Goal: Task Accomplishment & Management: Manage account settings

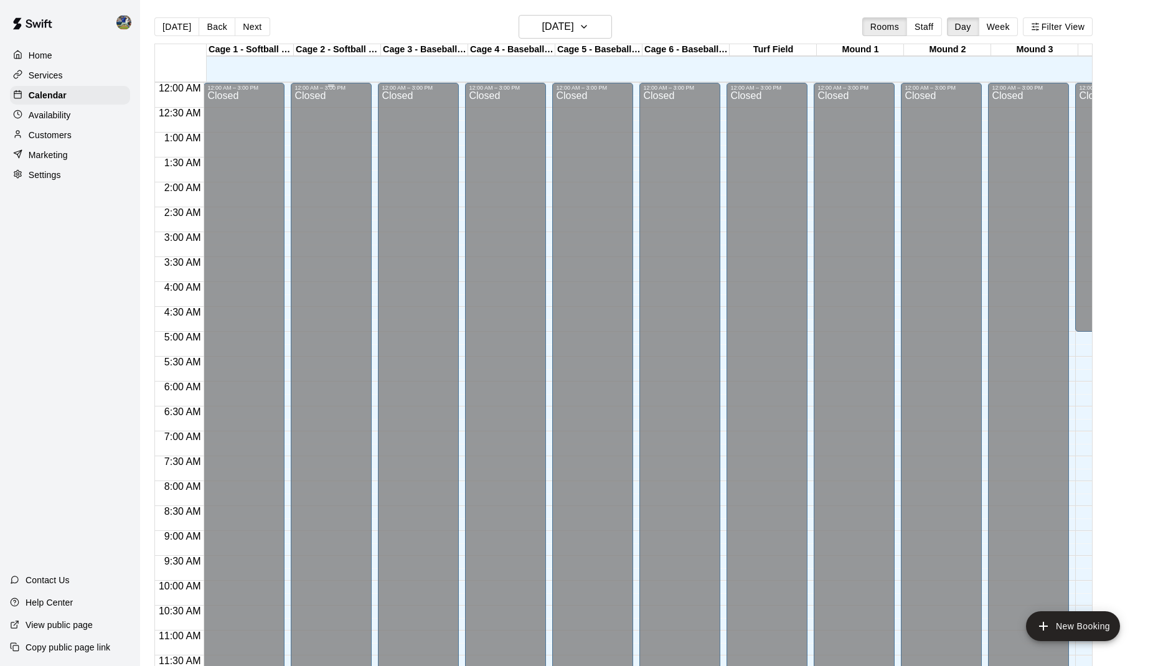
scroll to position [483, 0]
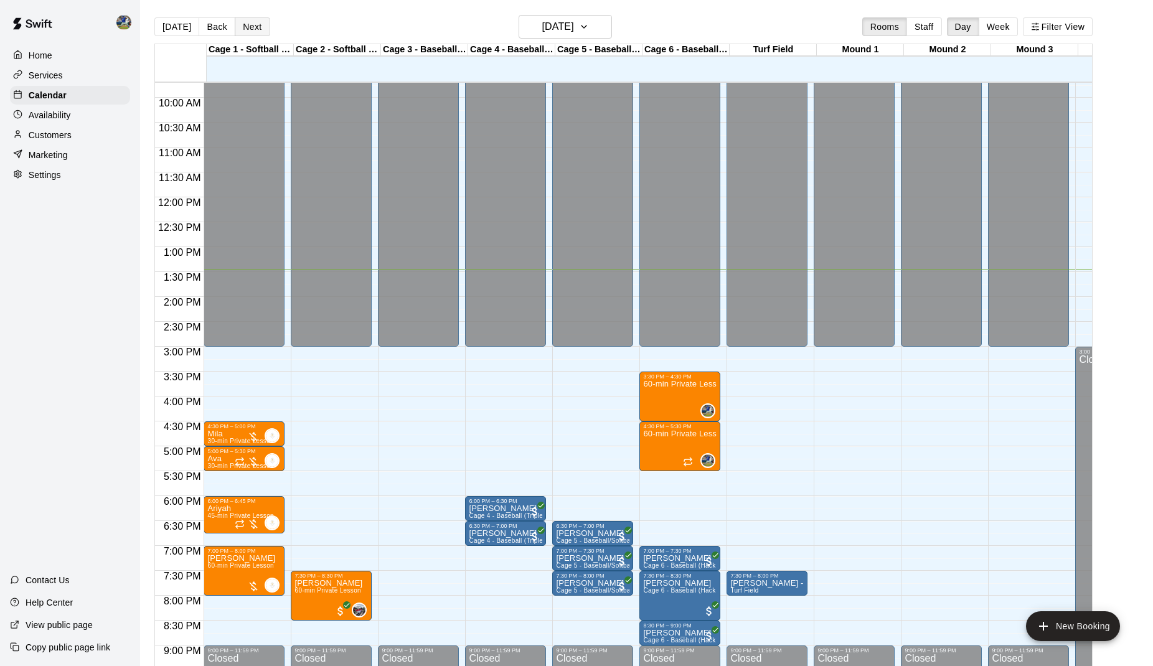
click at [260, 22] on button "Next" at bounding box center [252, 26] width 35 height 19
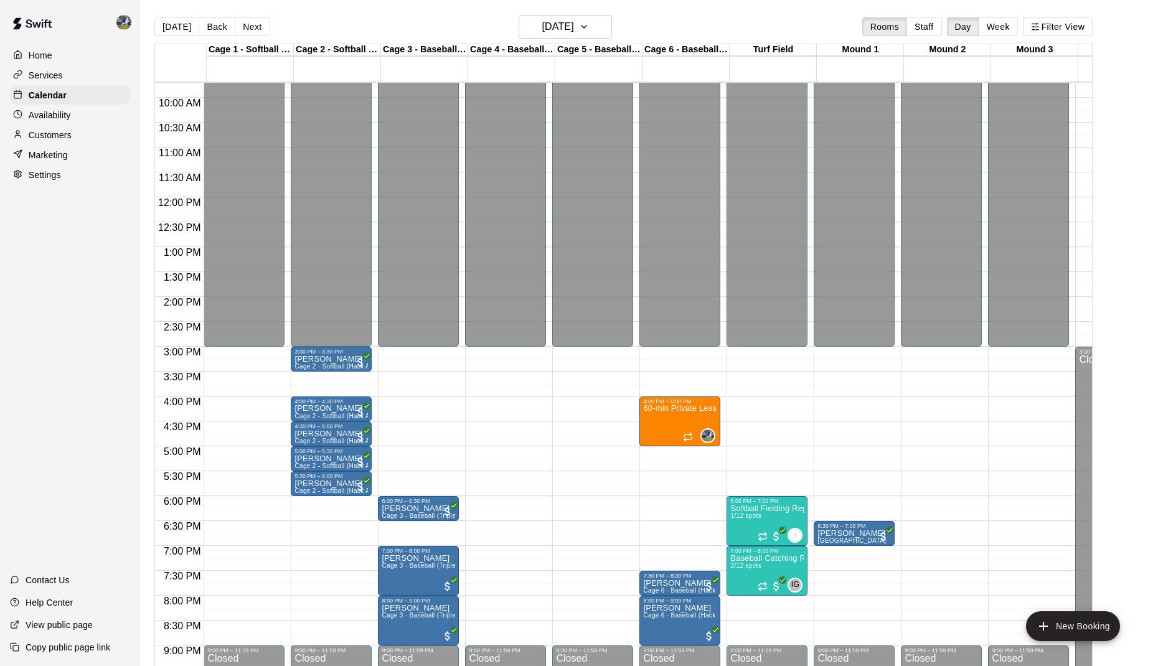
click at [270, 27] on div "[DATE] Back [DATE][DATE] Rooms Staff Day Week Filter View" at bounding box center [623, 29] width 938 height 29
click at [259, 27] on button "Next" at bounding box center [252, 26] width 35 height 19
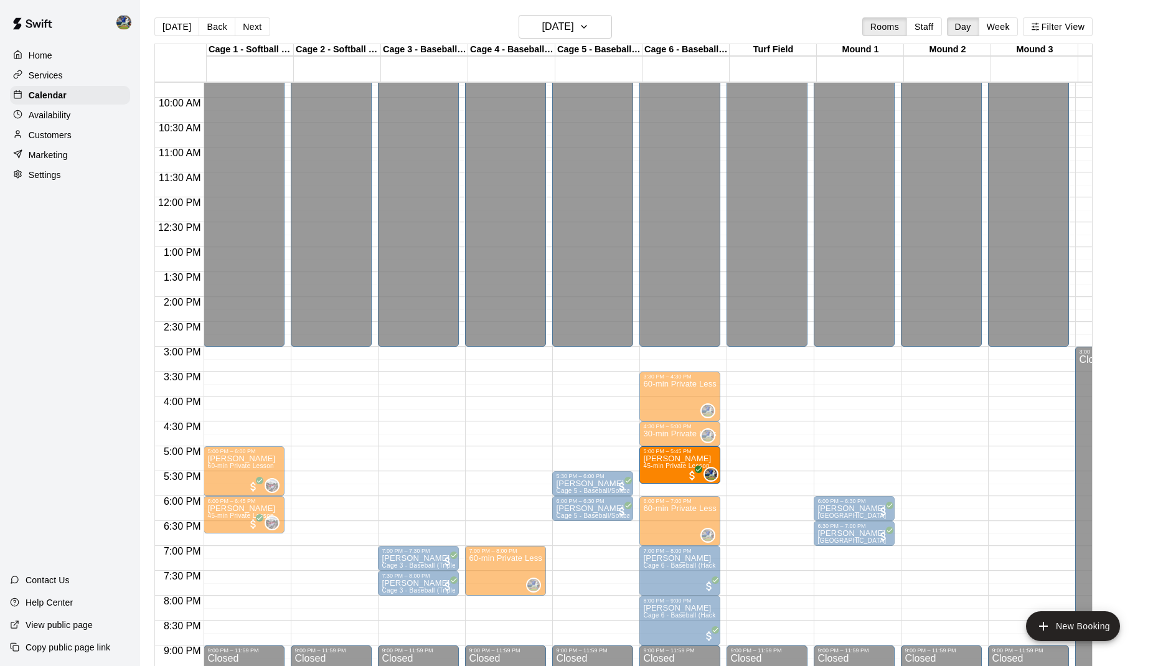
drag, startPoint x: 314, startPoint y: 474, endPoint x: 685, endPoint y: 484, distance: 371.8
click at [685, 484] on div "12:00 AM 12:30 AM 1:00 AM 1:30 AM 2:00 AM 2:30 AM 3:00 AM 3:30 AM 4:00 AM 4:30 …" at bounding box center [623, 381] width 937 height 599
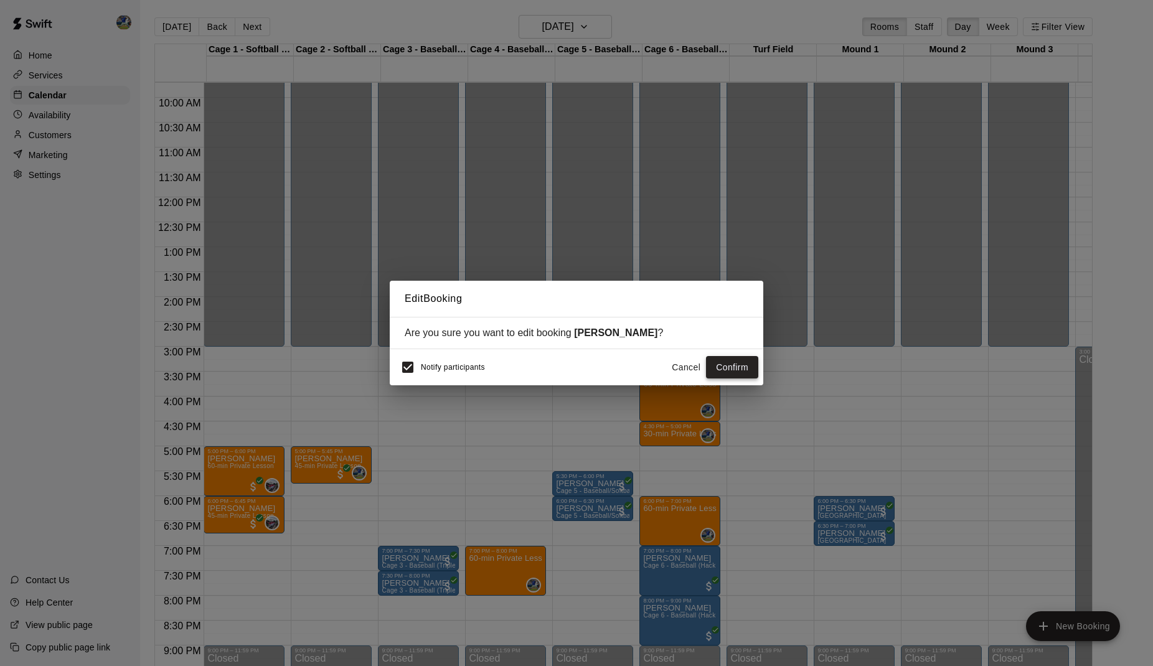
click at [732, 374] on button "Confirm" at bounding box center [732, 367] width 52 height 23
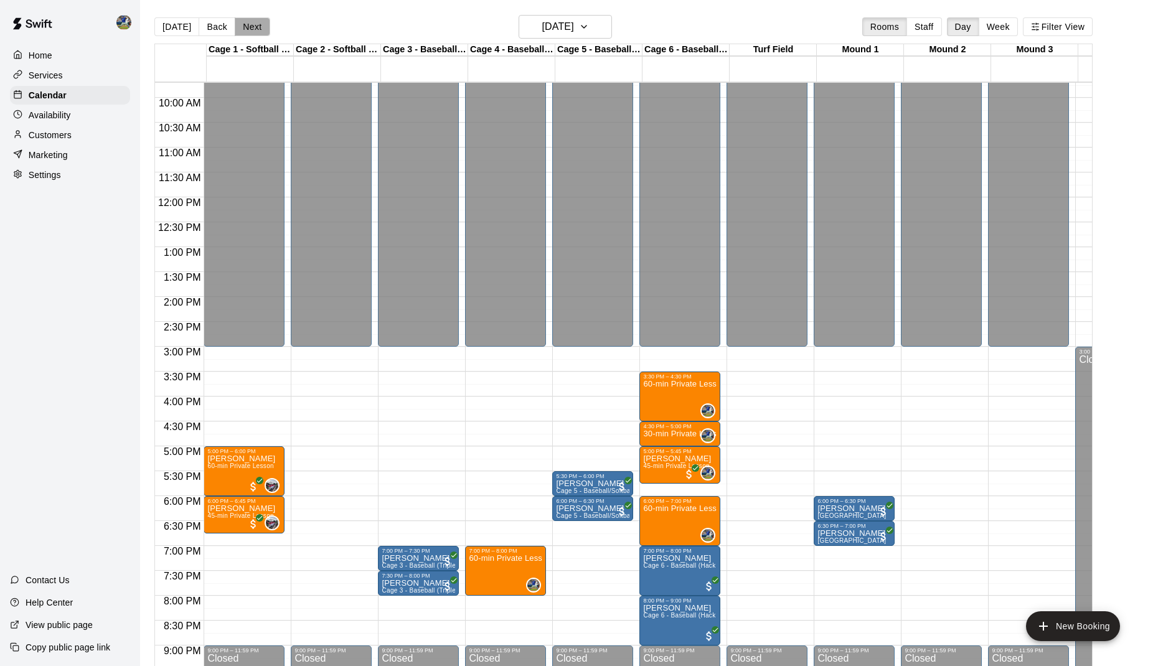
click at [257, 26] on button "Next" at bounding box center [252, 26] width 35 height 19
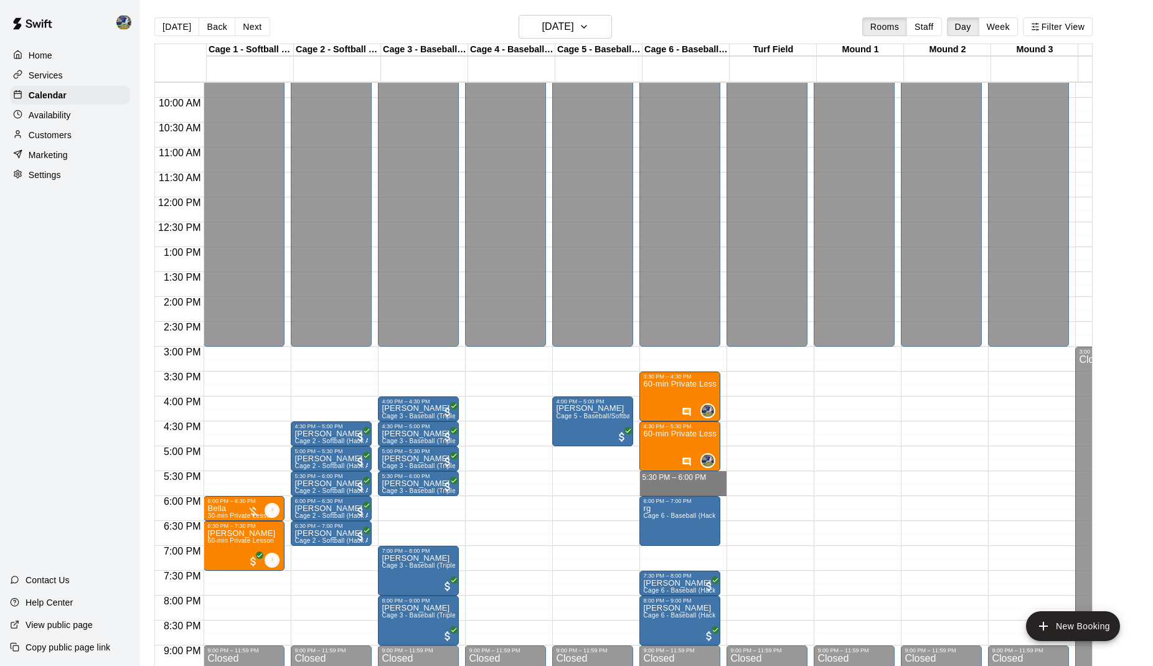
drag, startPoint x: 690, startPoint y: 476, endPoint x: 690, endPoint y: 493, distance: 16.8
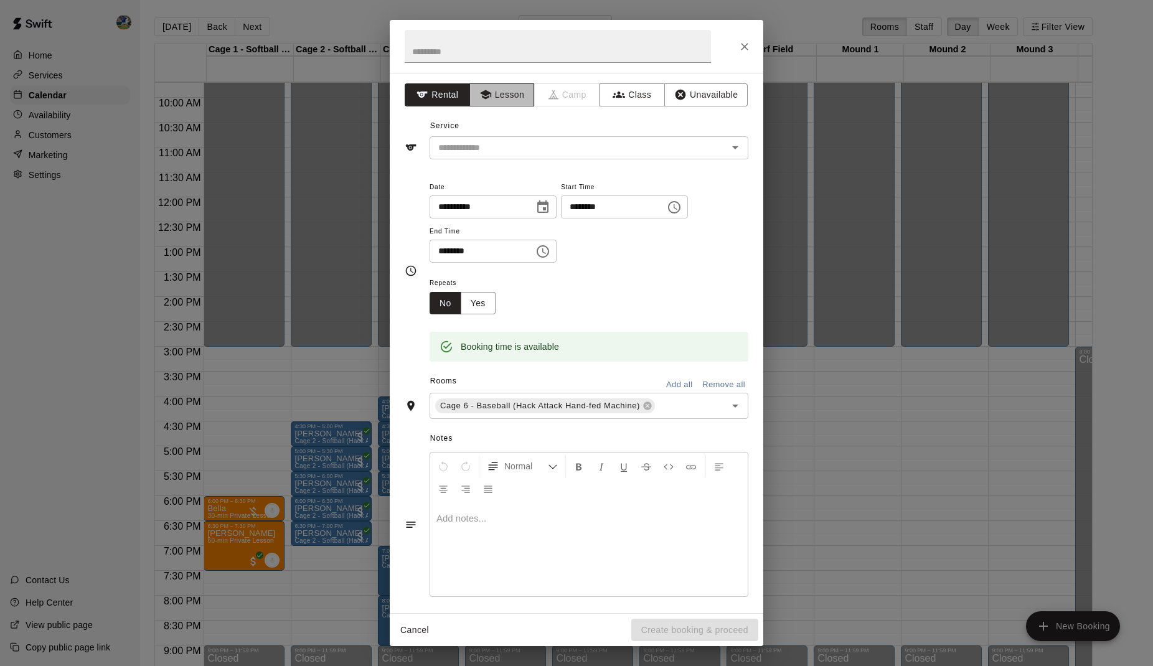
click at [494, 105] on button "Lesson" at bounding box center [501, 94] width 65 height 23
click at [509, 152] on input "text" at bounding box center [570, 148] width 275 height 16
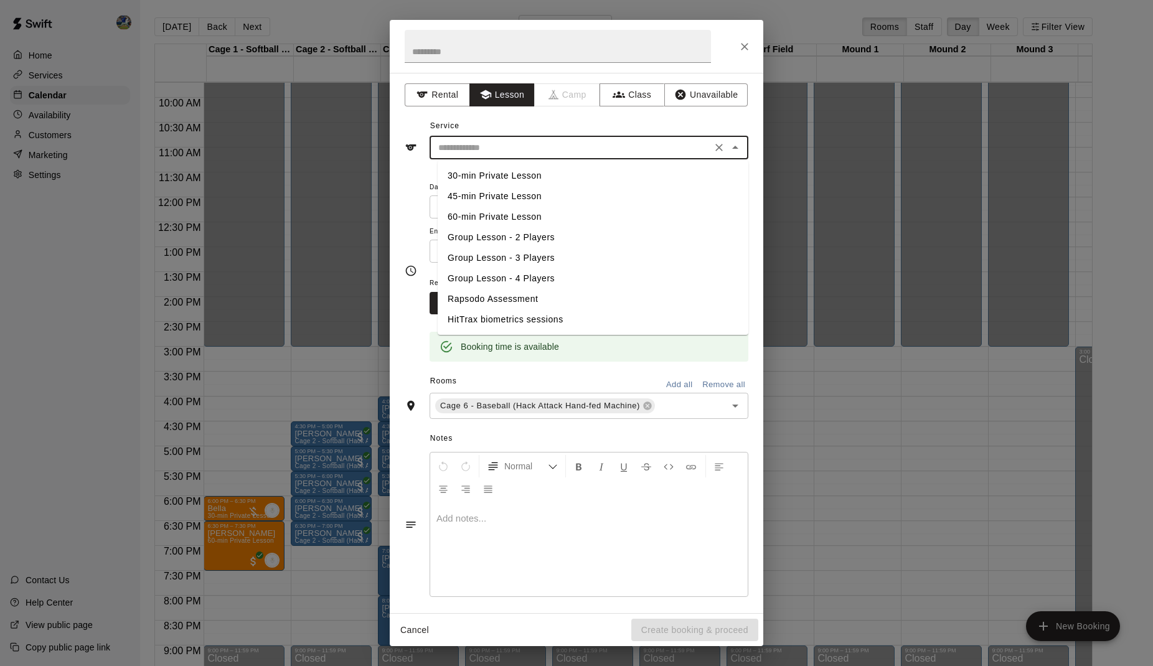
click at [512, 174] on li "30-min Private Lesson" at bounding box center [593, 176] width 311 height 21
type input "**********"
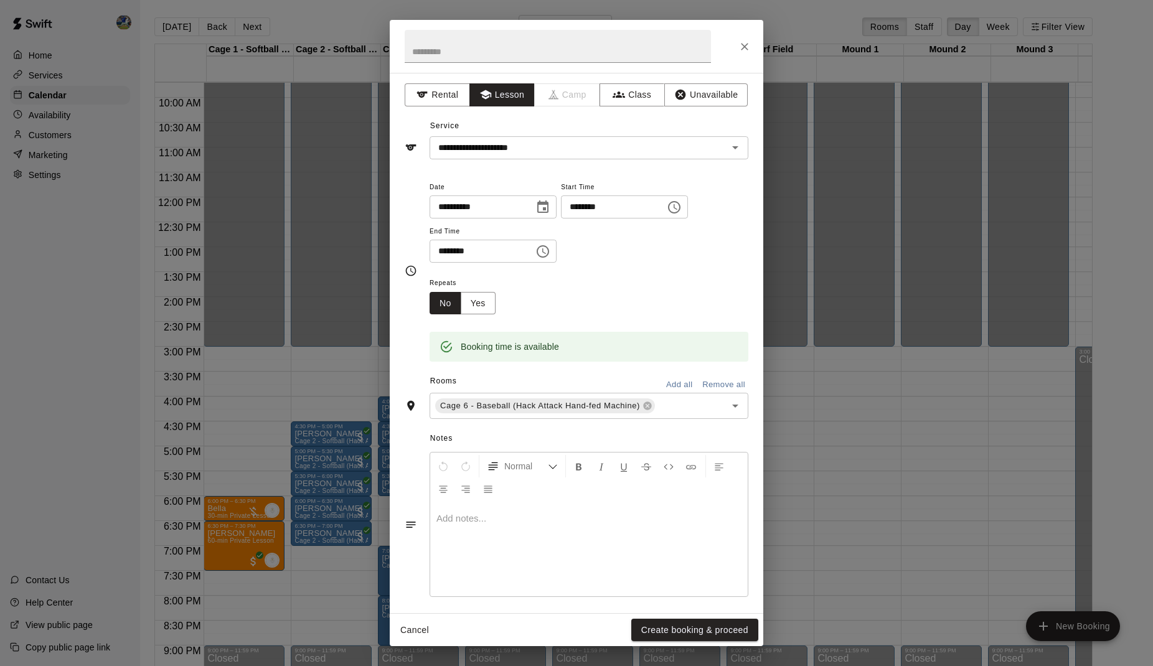
click at [690, 616] on div "Cancel Create booking & proceed" at bounding box center [577, 630] width 374 height 33
click at [690, 631] on button "Create booking & proceed" at bounding box center [694, 630] width 127 height 23
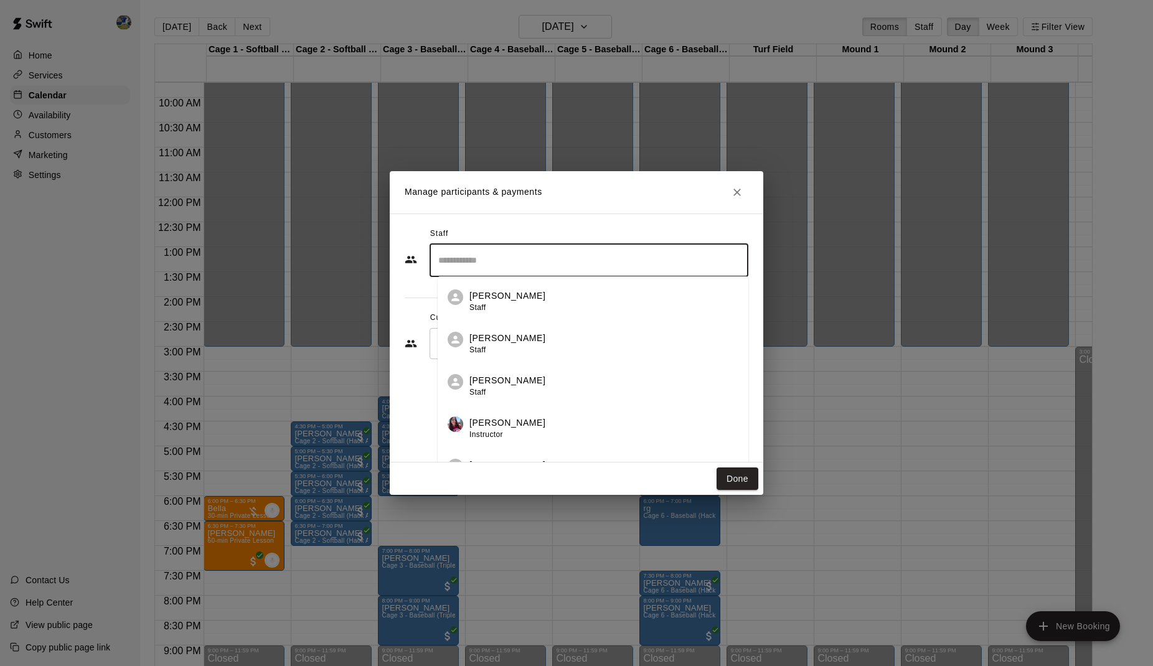
click at [615, 269] on input "Search staff" at bounding box center [589, 261] width 308 height 22
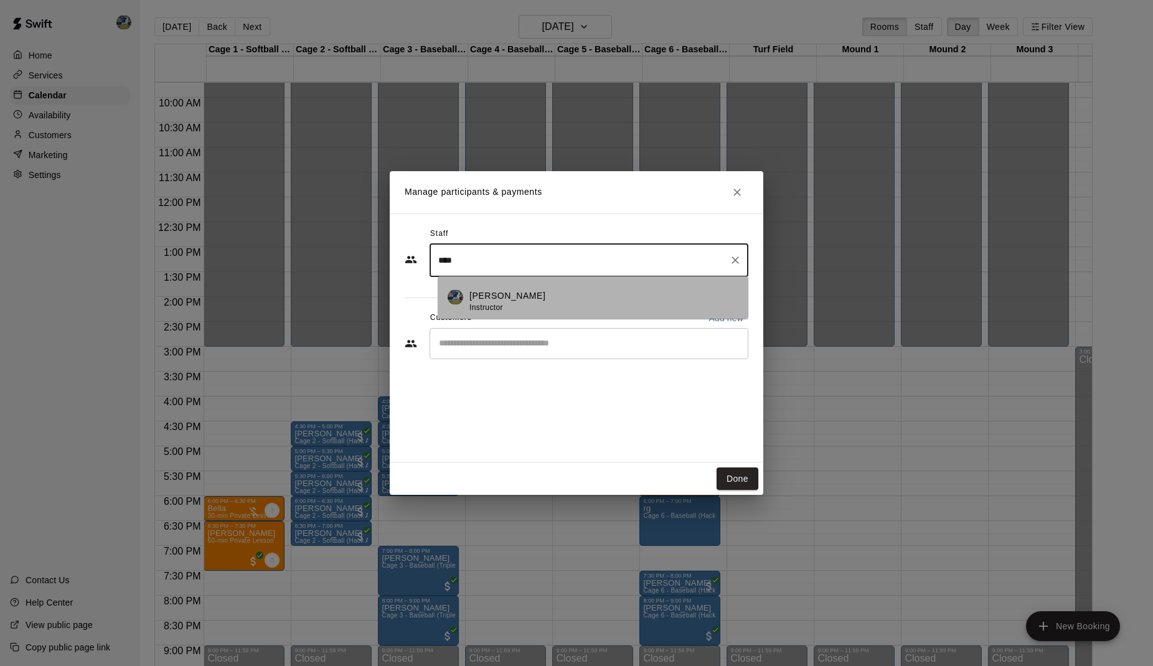
click at [620, 301] on div "[PERSON_NAME] Instructor" at bounding box center [603, 302] width 269 height 24
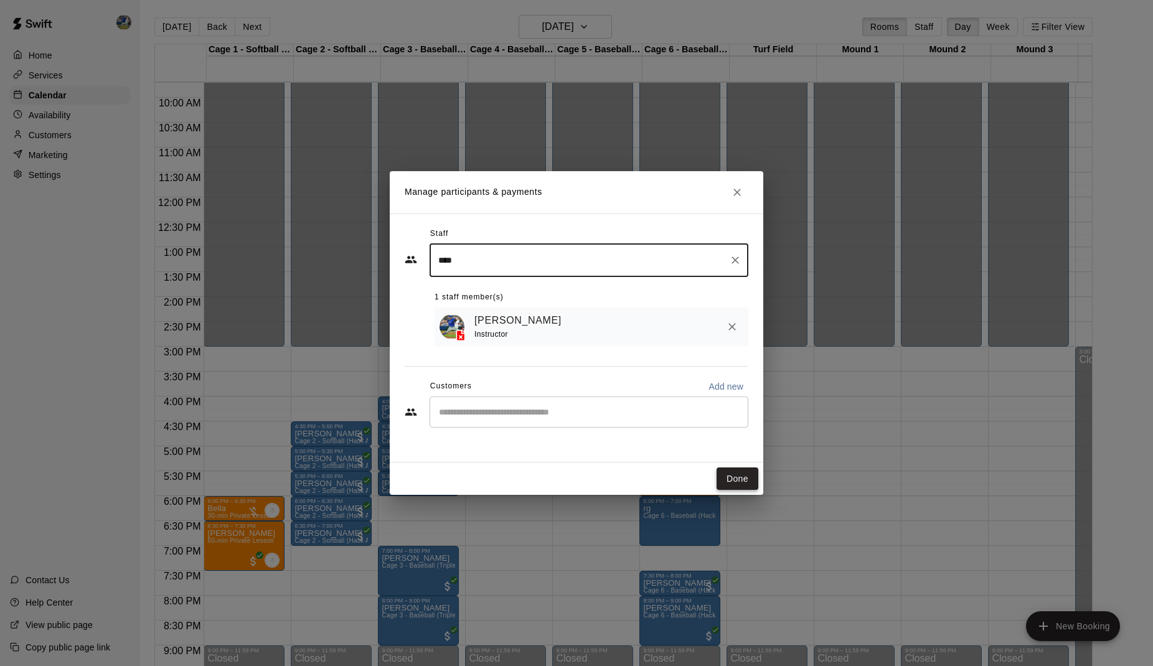
type input "****"
click at [736, 481] on button "Done" at bounding box center [738, 479] width 42 height 23
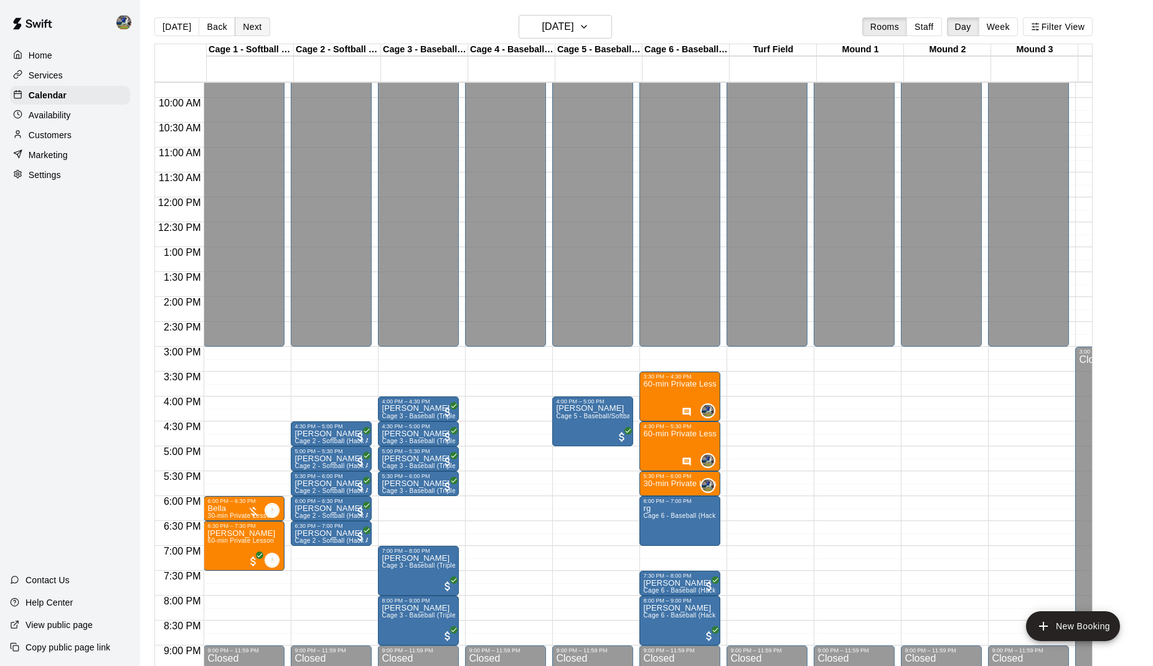
click at [257, 26] on button "Next" at bounding box center [252, 26] width 35 height 19
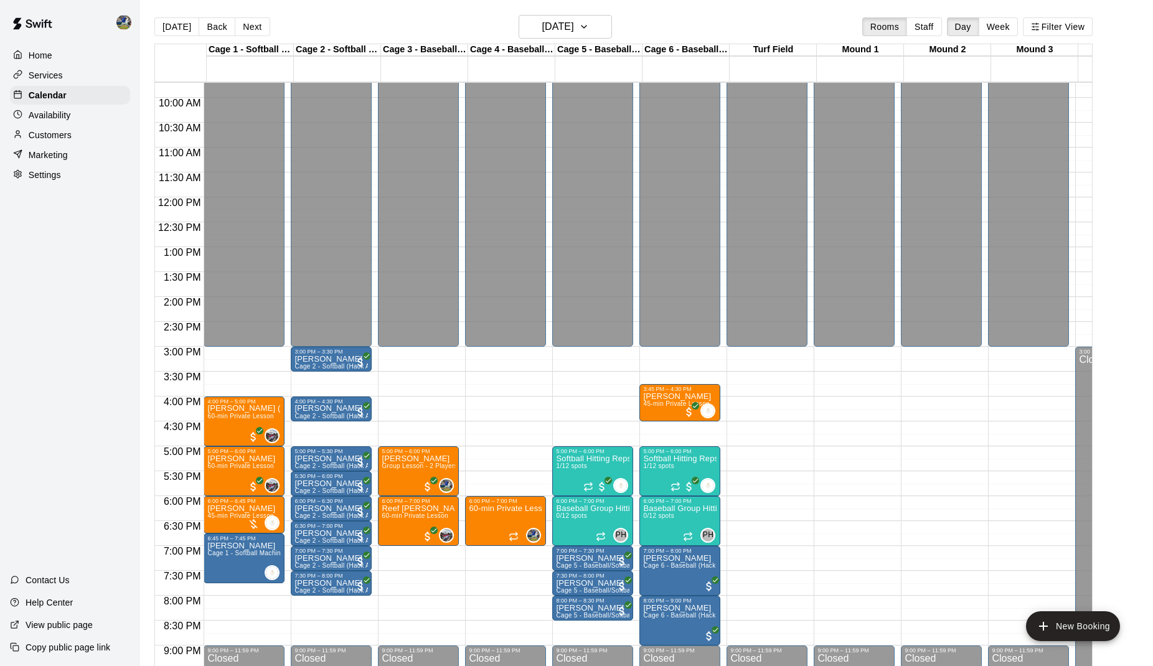
click at [71, 112] on p "Availability" at bounding box center [50, 115] width 42 height 12
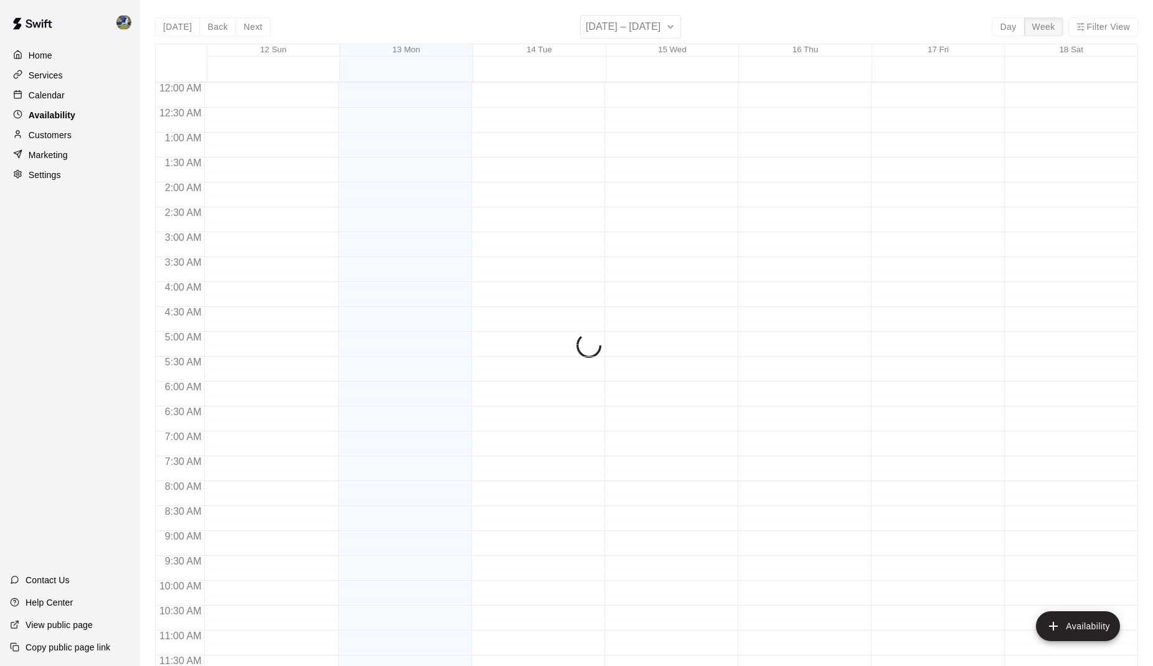
scroll to position [598, 0]
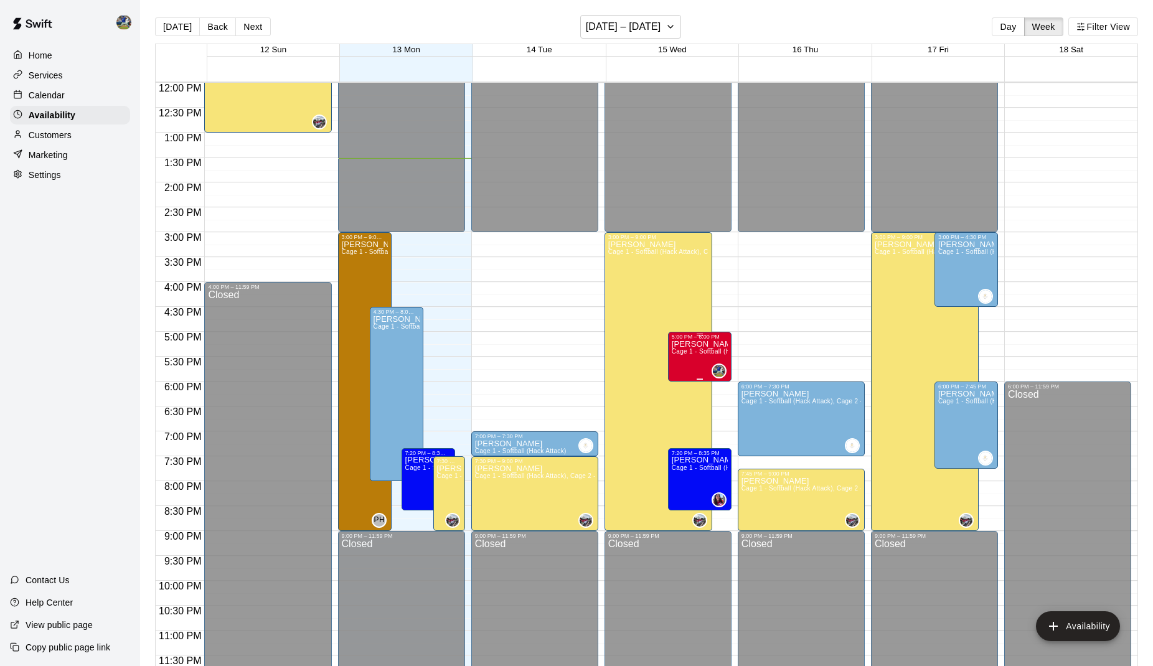
click at [715, 355] on span "Cage 1 - Softball (Hack Attack), Cage 2 - Softball (Triple Play), Cage 3 - Base…" at bounding box center [978, 351] width 613 height 7
click at [685, 400] on icon "delete" at bounding box center [685, 394] width 9 height 11
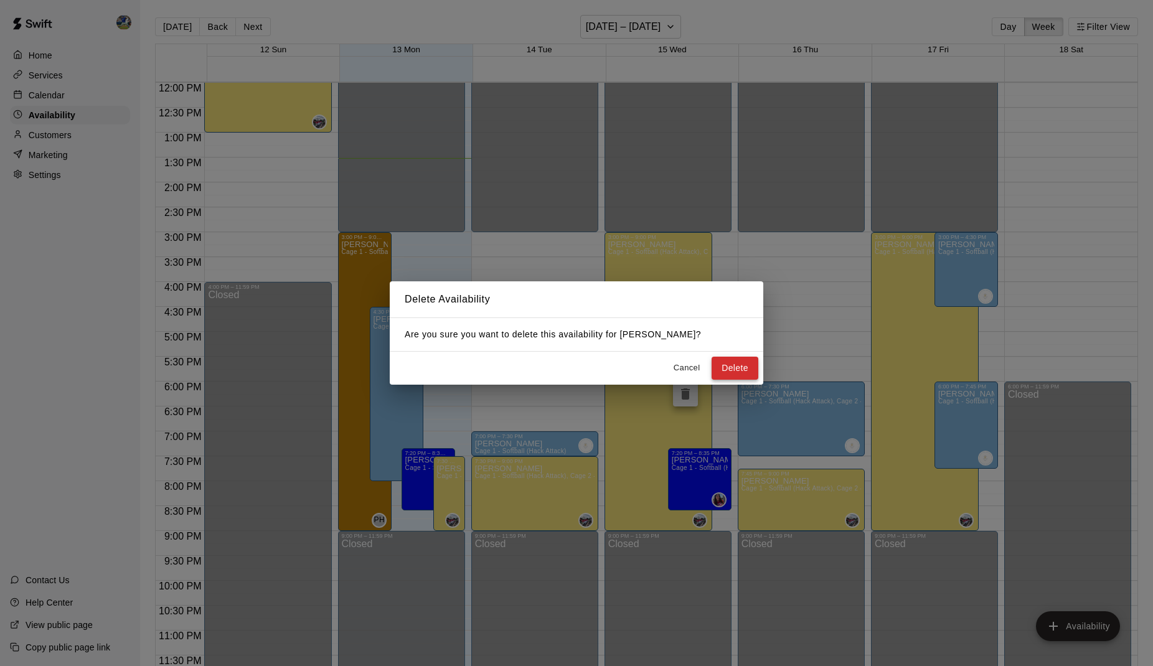
click at [748, 362] on button "Delete" at bounding box center [735, 368] width 47 height 23
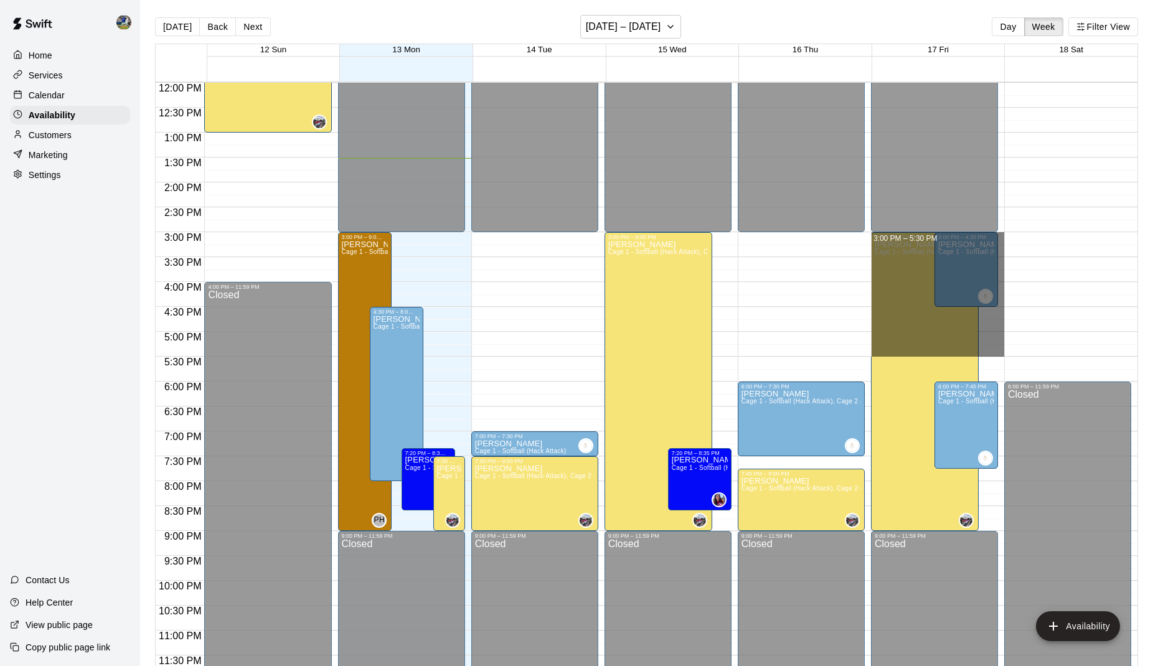
drag, startPoint x: 987, startPoint y: 355, endPoint x: 992, endPoint y: 235, distance: 120.3
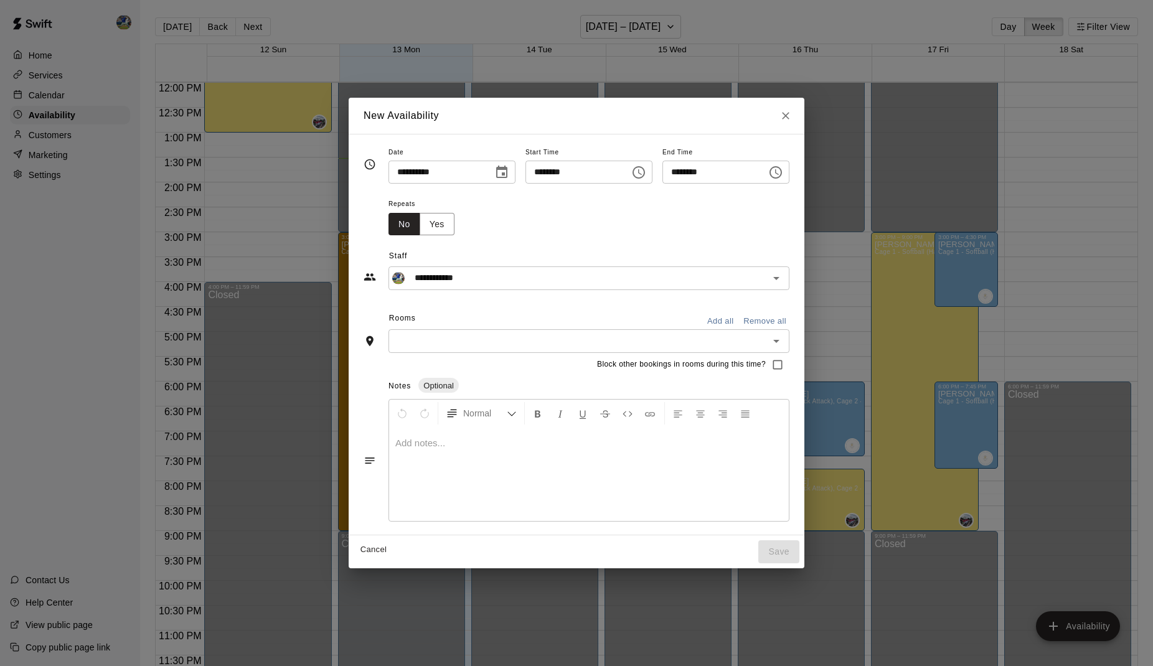
click at [747, 330] on div "​" at bounding box center [589, 340] width 401 height 23
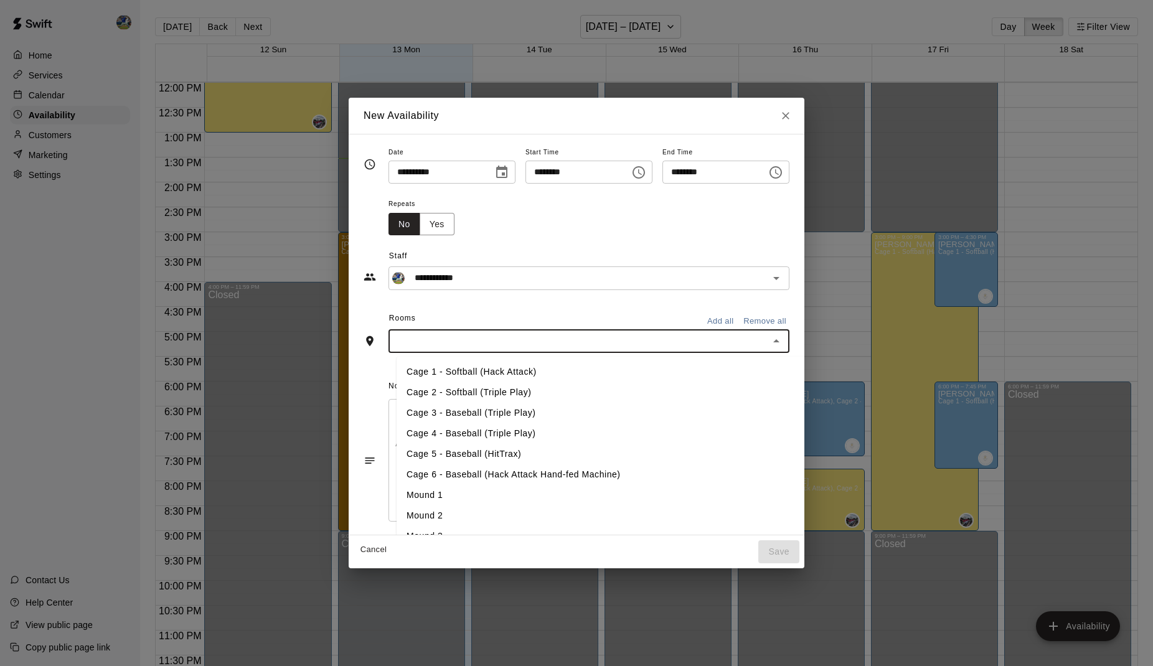
click at [740, 323] on button "Add all" at bounding box center [720, 321] width 40 height 19
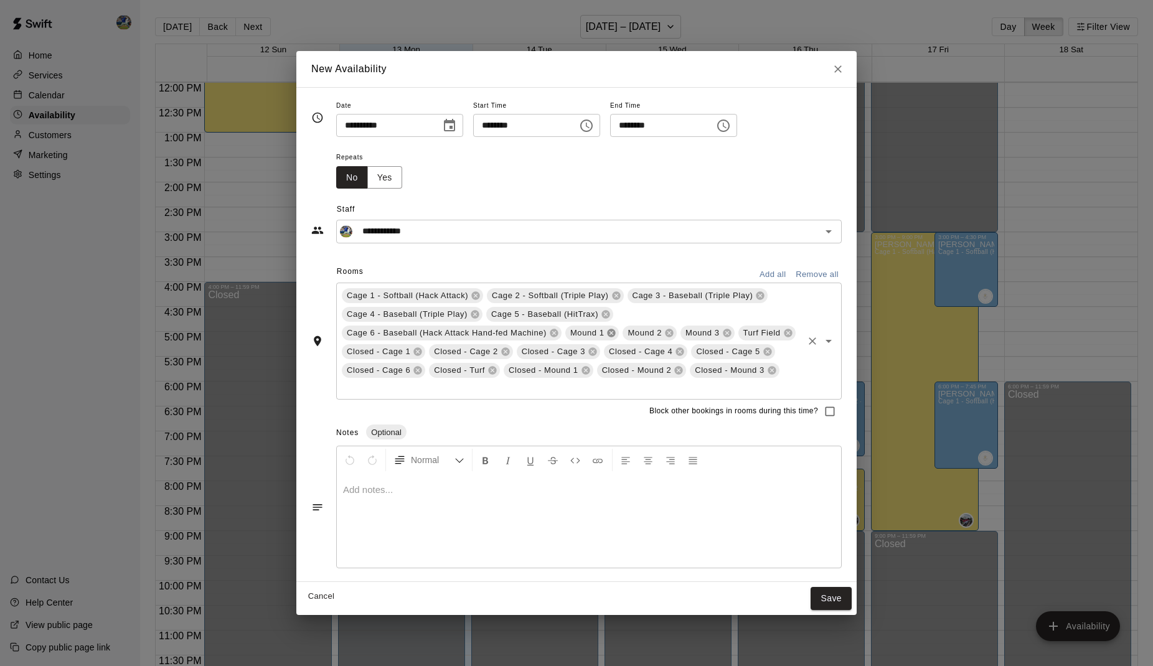
click at [616, 332] on icon at bounding box center [612, 333] width 8 height 8
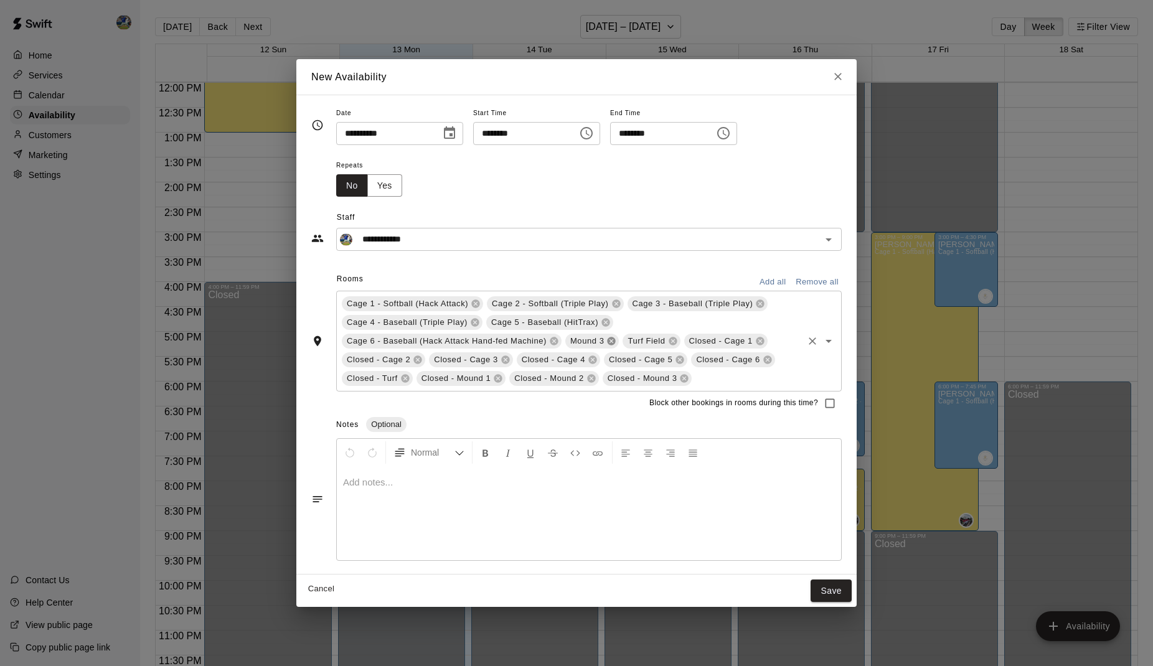
click at [616, 337] on icon at bounding box center [612, 341] width 8 height 8
click at [616, 336] on icon at bounding box center [611, 341] width 10 height 10
click at [646, 342] on icon at bounding box center [642, 341] width 8 height 8
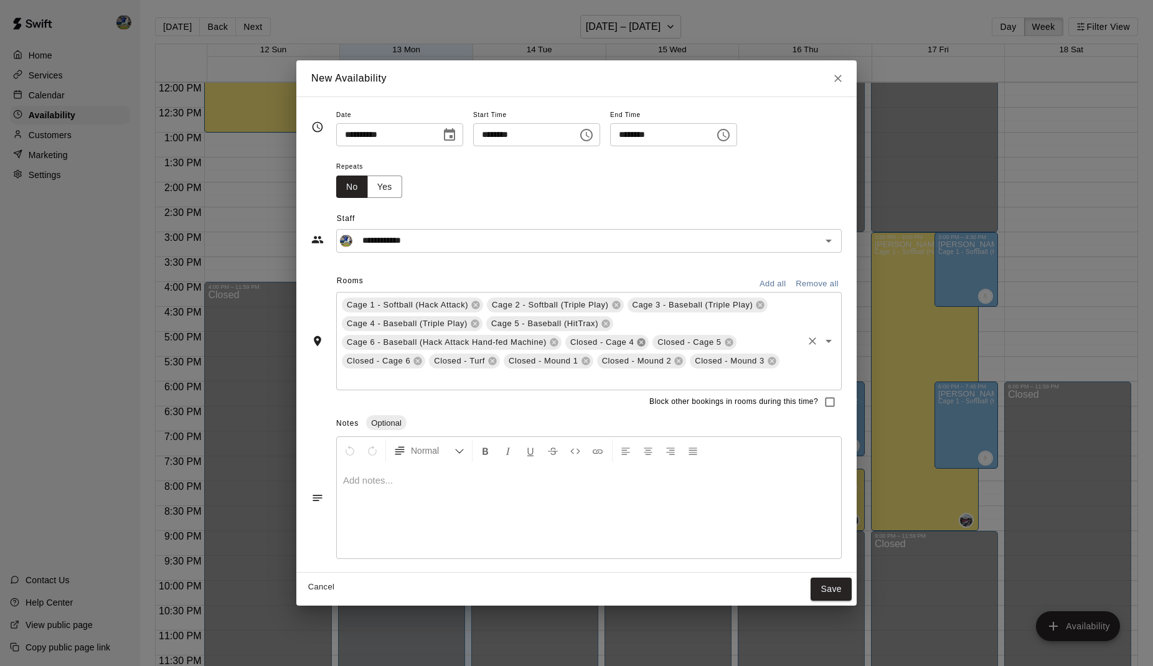
click at [646, 342] on icon at bounding box center [642, 343] width 8 height 8
click at [666, 342] on div "Cage 1 - Softball (Hack Attack) Cage 2 - Softball (Triple Play) Cage 3 - Baseba…" at bounding box center [589, 341] width 506 height 98
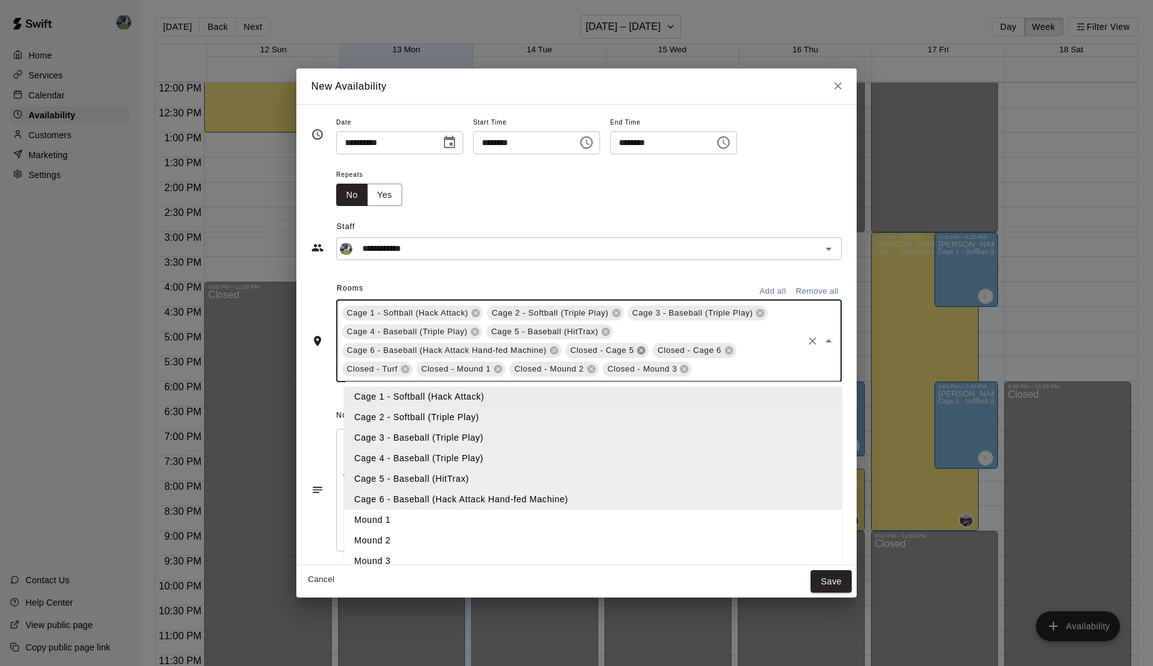
click at [646, 354] on icon at bounding box center [642, 350] width 8 height 8
click at [662, 354] on span "Closed - Turf" at bounding box center [682, 350] width 61 height 12
click at [636, 354] on div "Closed - Turf" at bounding box center [600, 350] width 71 height 15
click at [633, 354] on icon at bounding box center [628, 350] width 8 height 8
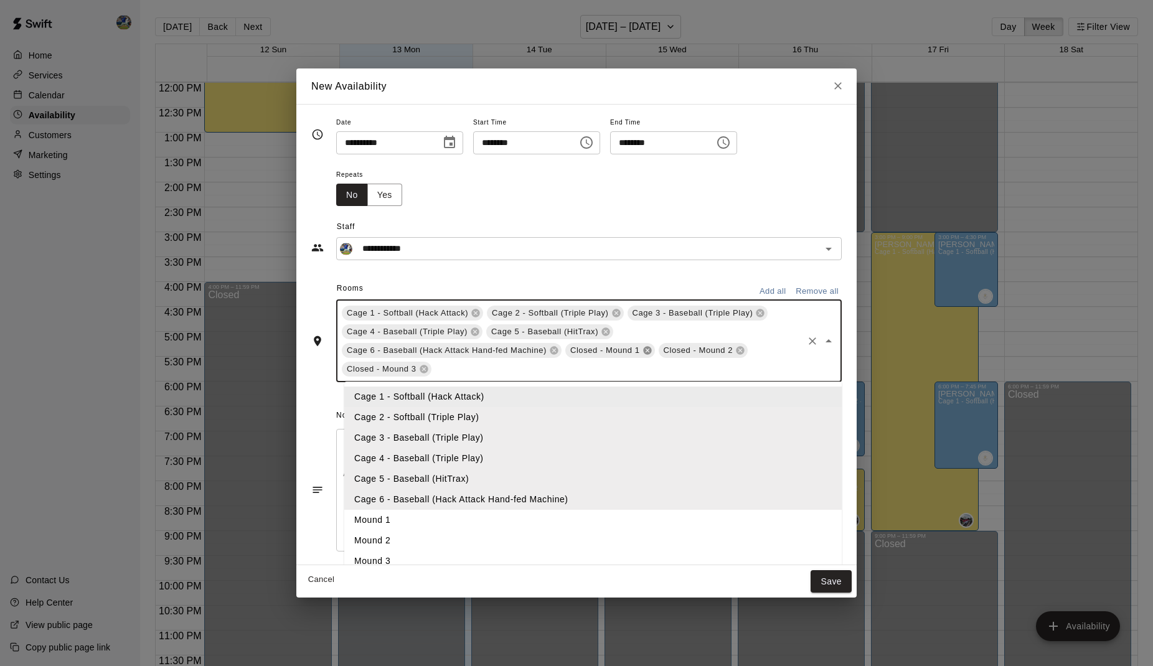
click at [651, 354] on icon at bounding box center [647, 350] width 8 height 8
click at [652, 354] on icon at bounding box center [648, 351] width 10 height 10
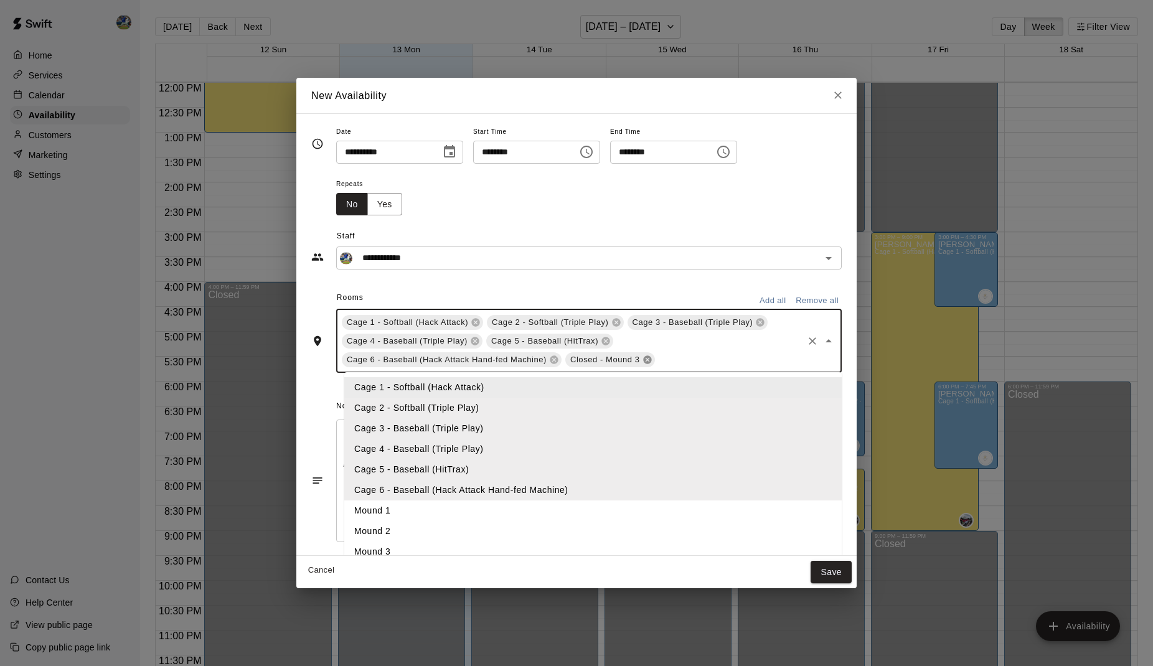
click at [652, 355] on icon at bounding box center [648, 360] width 10 height 10
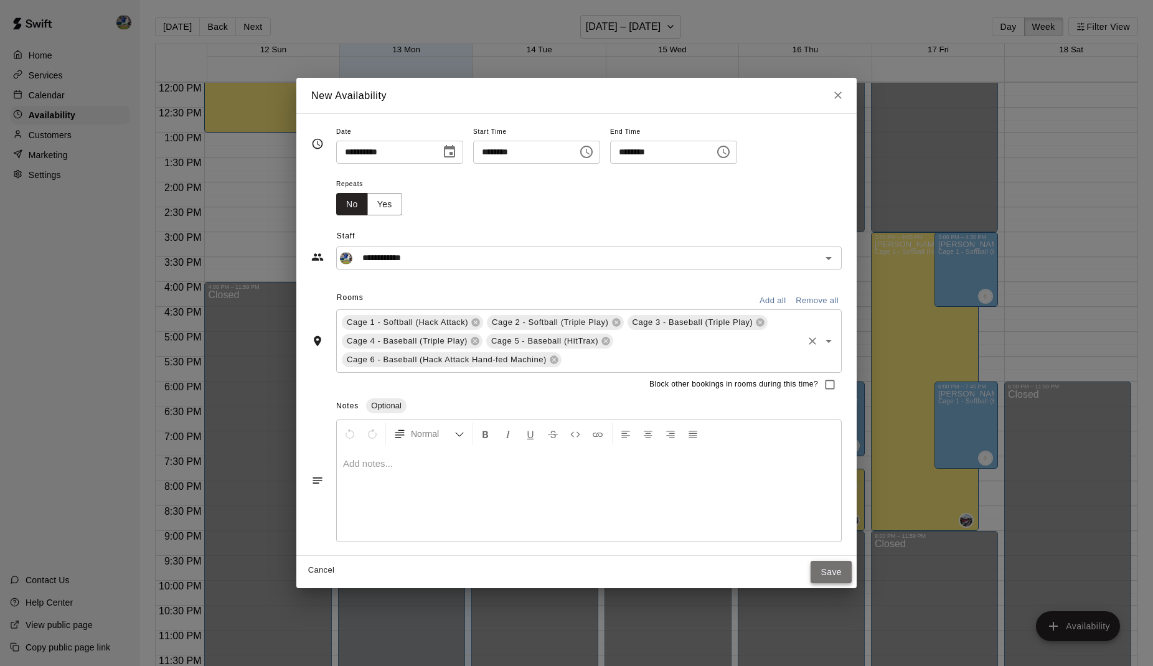
click at [833, 572] on button "Save" at bounding box center [831, 572] width 41 height 23
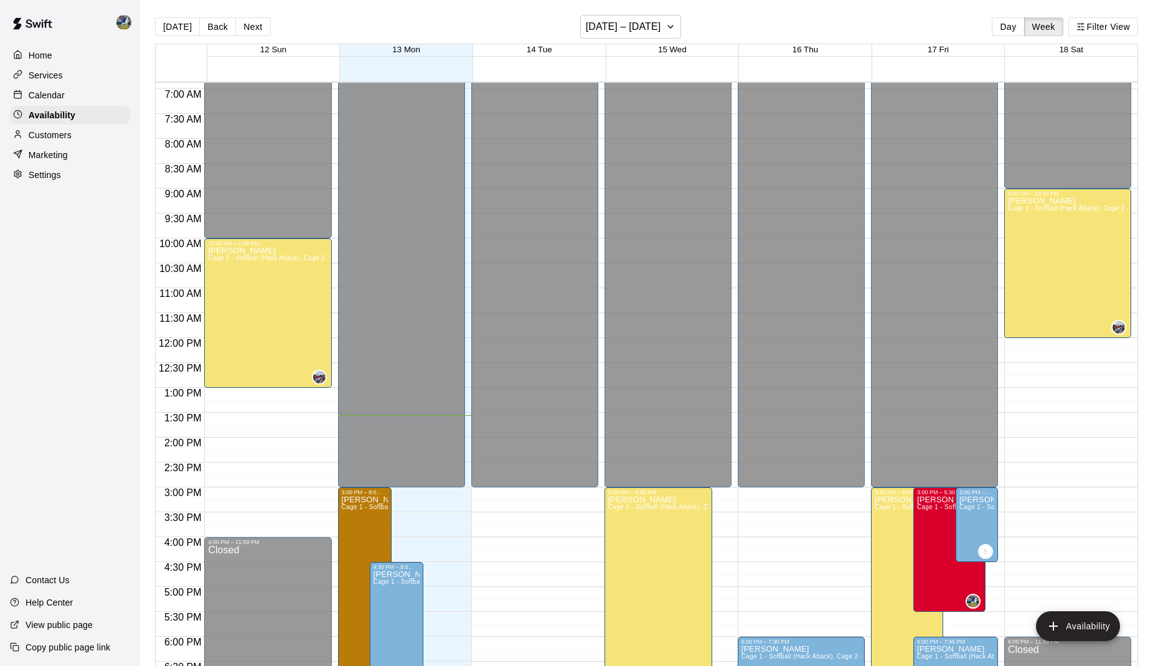
scroll to position [323, 0]
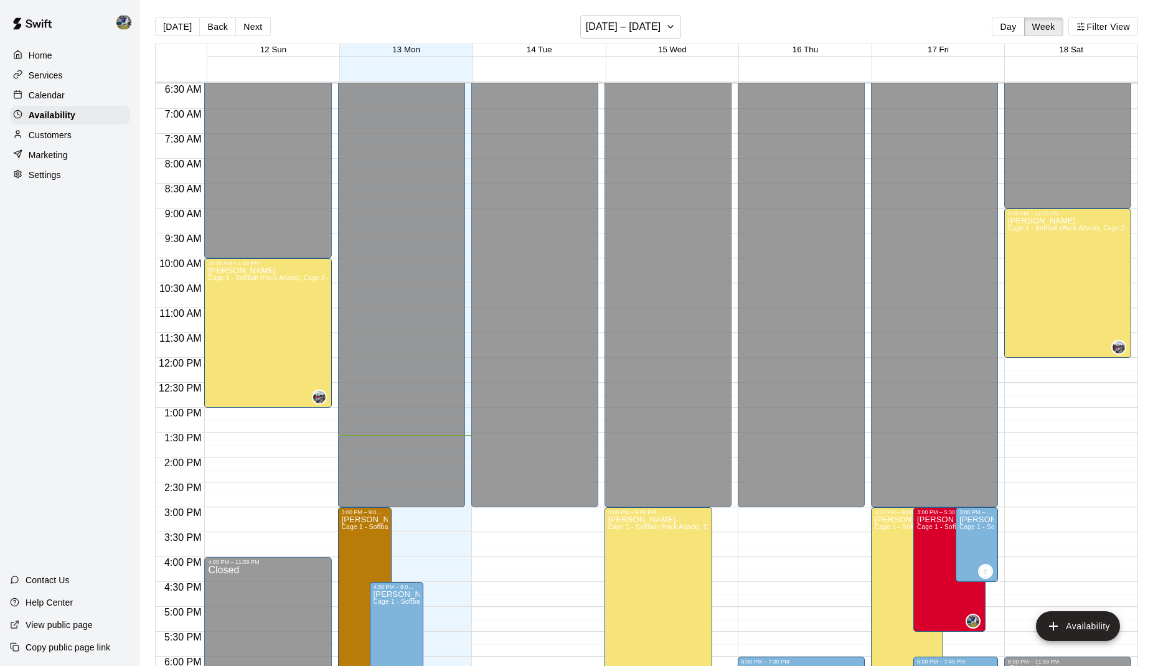
click at [71, 93] on div "Calendar" at bounding box center [70, 95] width 120 height 19
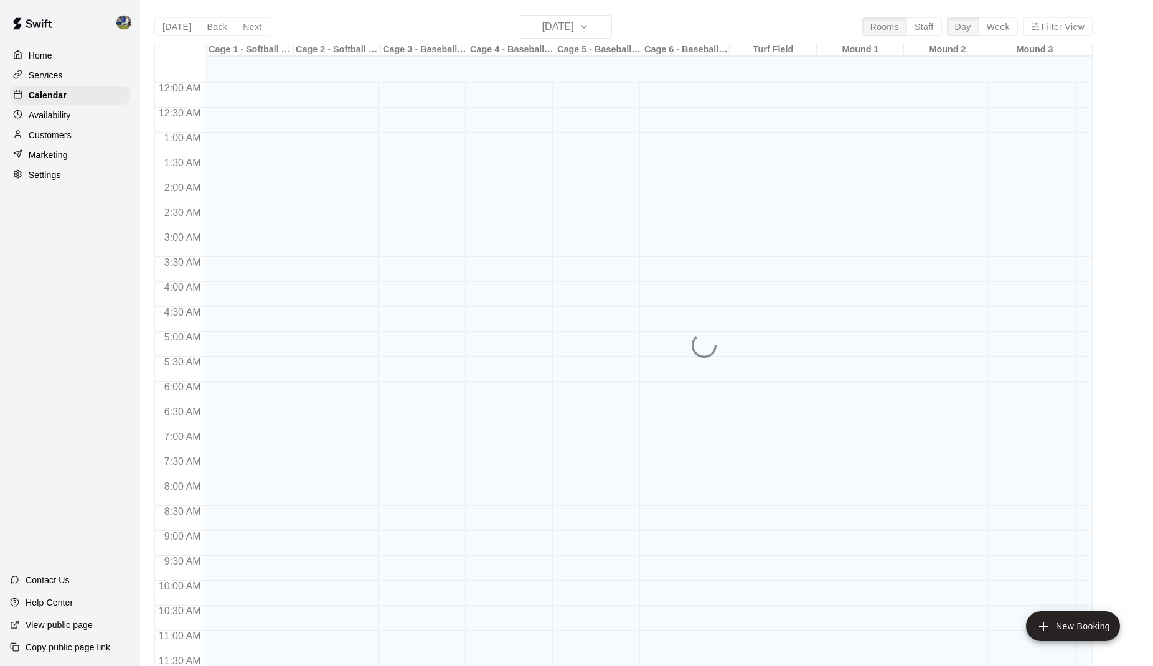
scroll to position [560, 0]
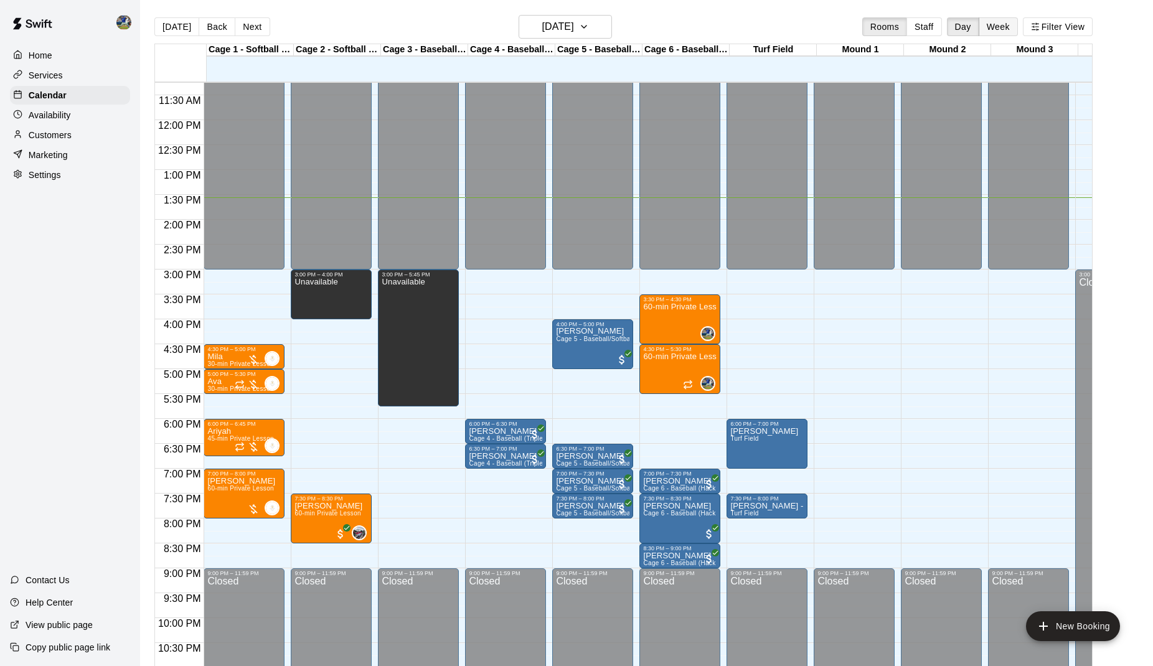
click at [991, 24] on button "Week" at bounding box center [998, 26] width 39 height 19
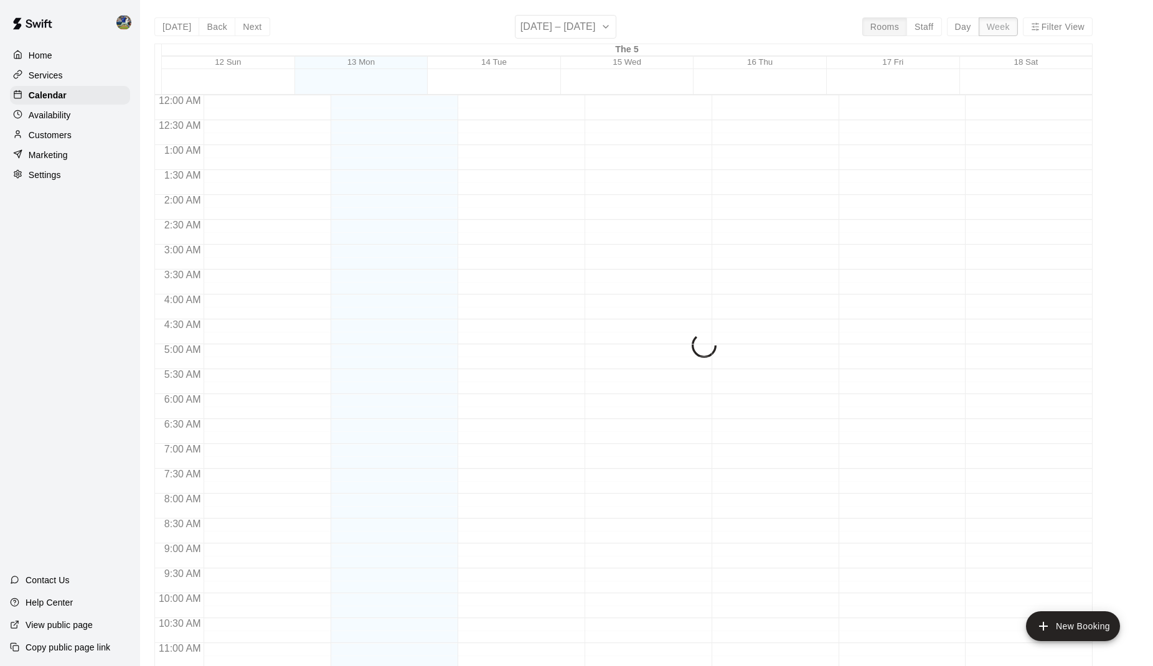
scroll to position [610, 0]
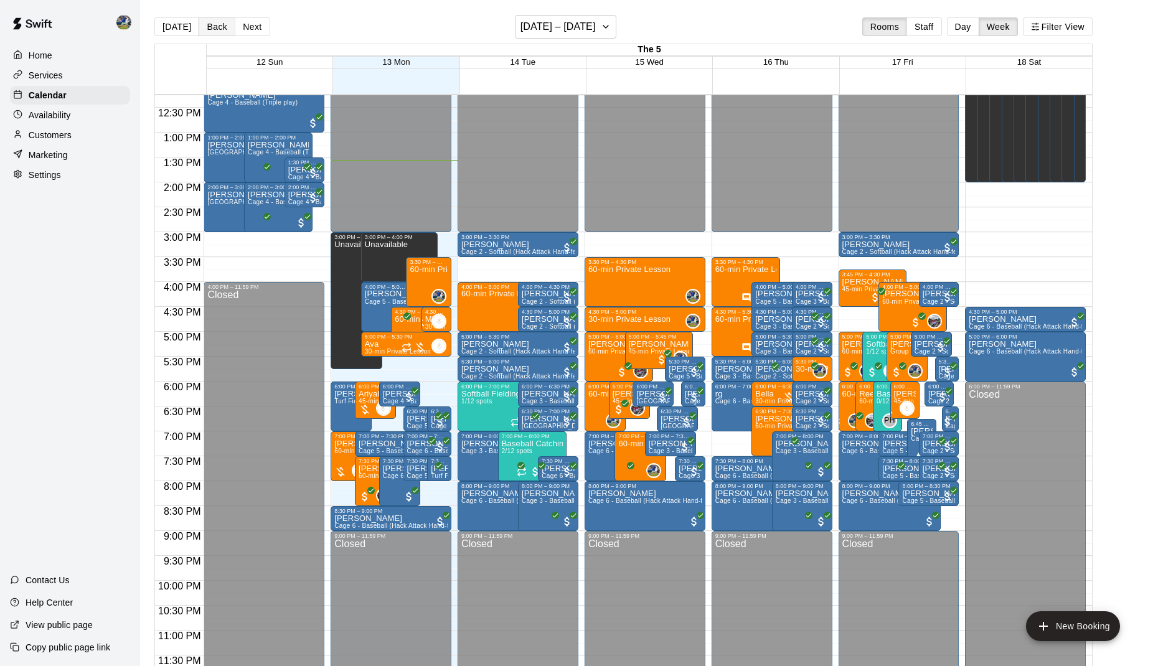
click at [204, 26] on button "Back" at bounding box center [217, 26] width 37 height 19
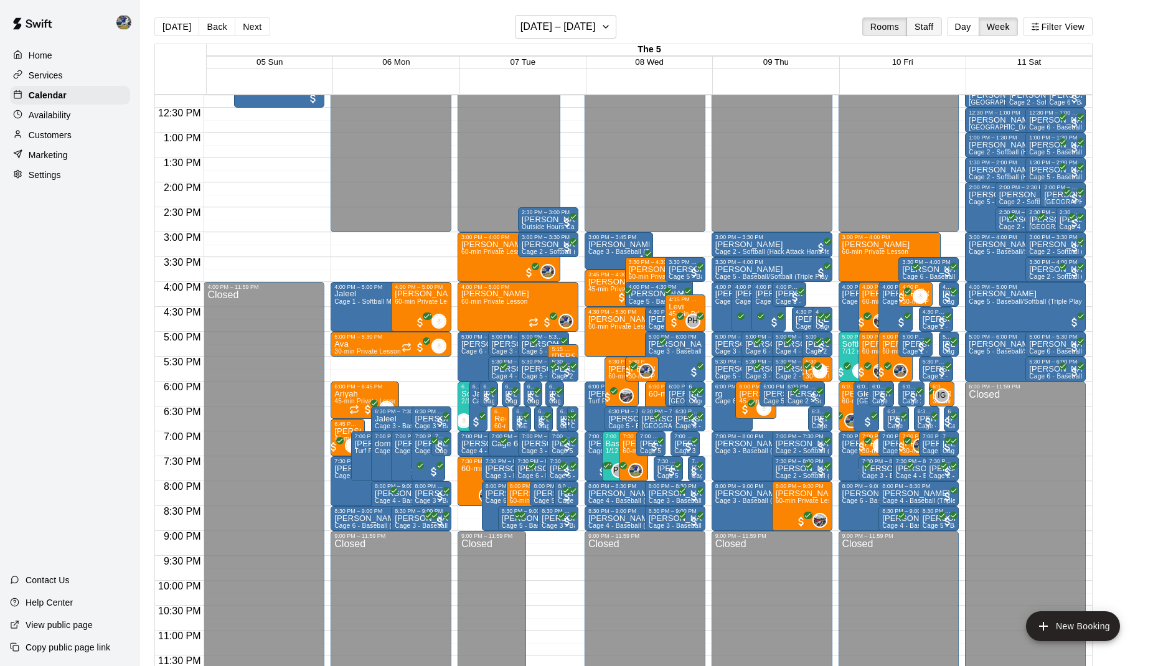
click at [922, 29] on button "Staff" at bounding box center [924, 26] width 35 height 19
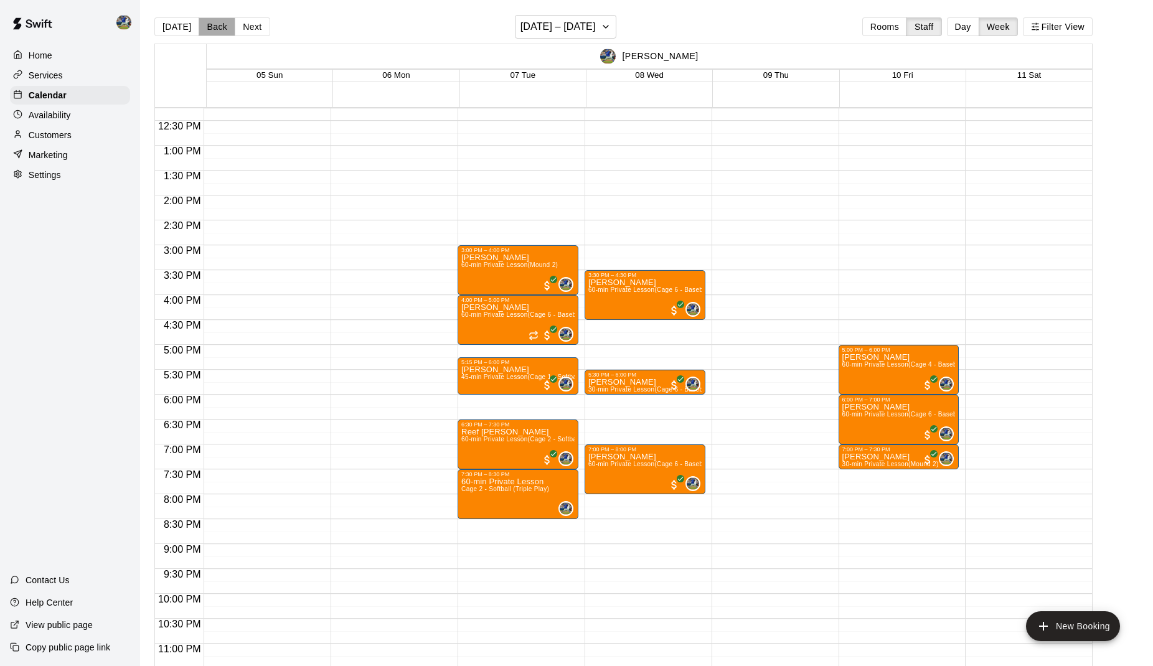
click at [220, 35] on button "Back" at bounding box center [217, 26] width 37 height 19
